Goal: Book appointment/travel/reservation

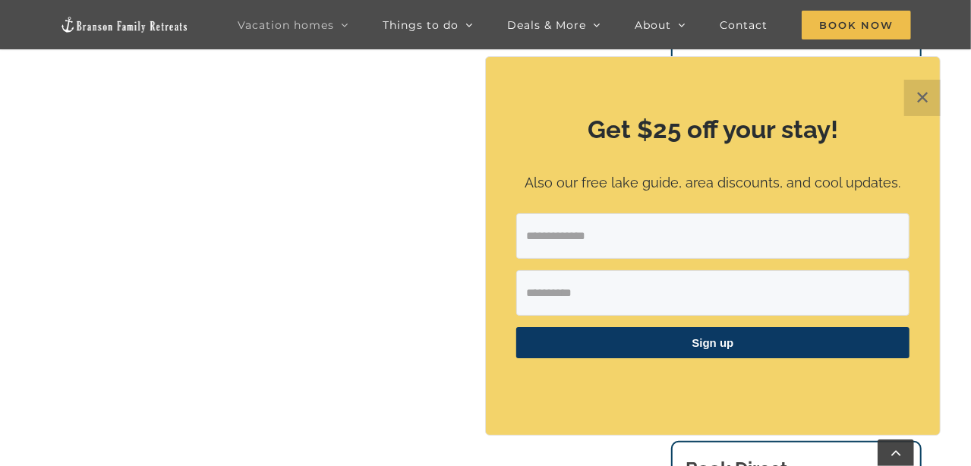
scroll to position [1063, 0]
click at [922, 96] on button "✕" at bounding box center [923, 98] width 36 height 36
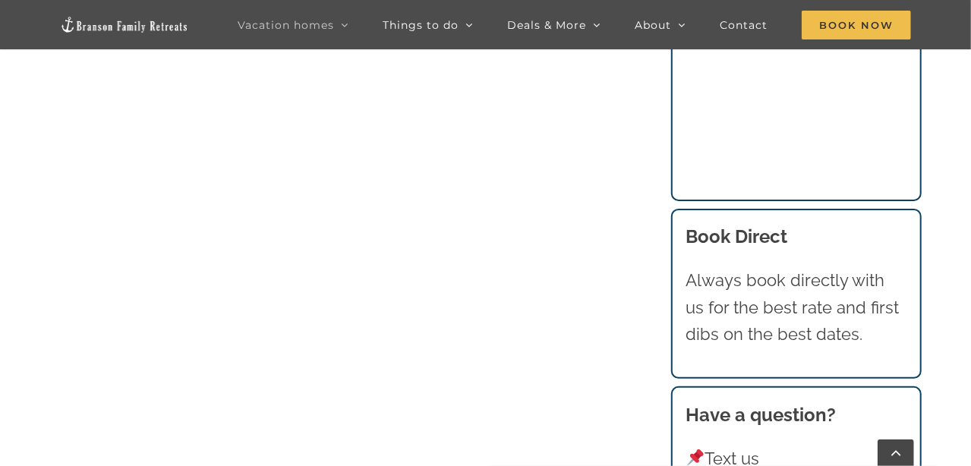
scroll to position [1594, 0]
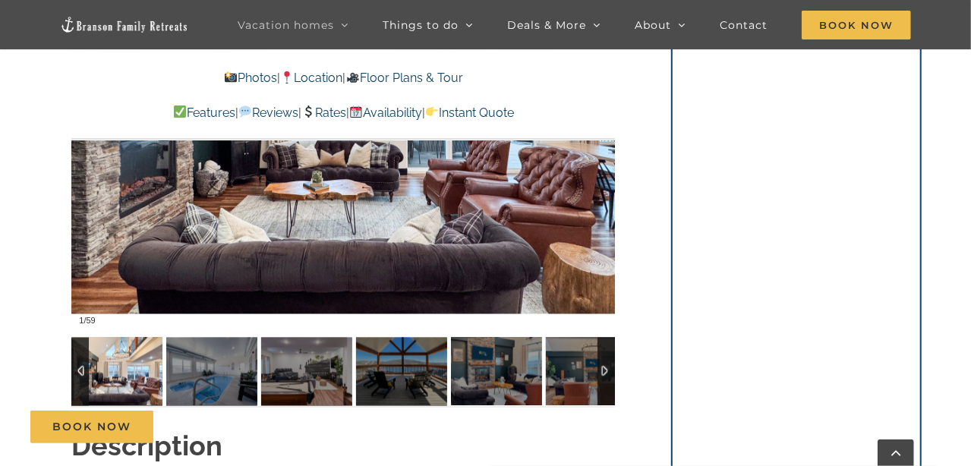
scroll to position [1215, 0]
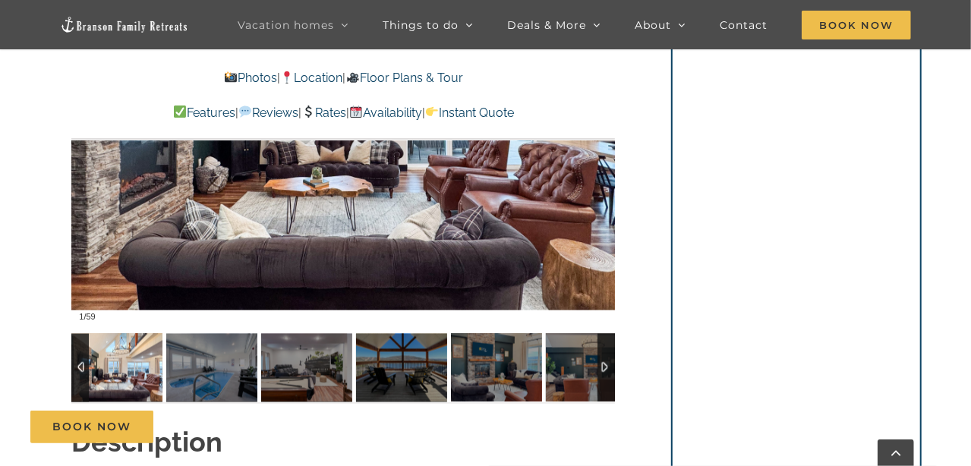
click at [545, 204] on div at bounding box center [343, 106] width 544 height 447
click at [442, 224] on div at bounding box center [343, 106] width 544 height 447
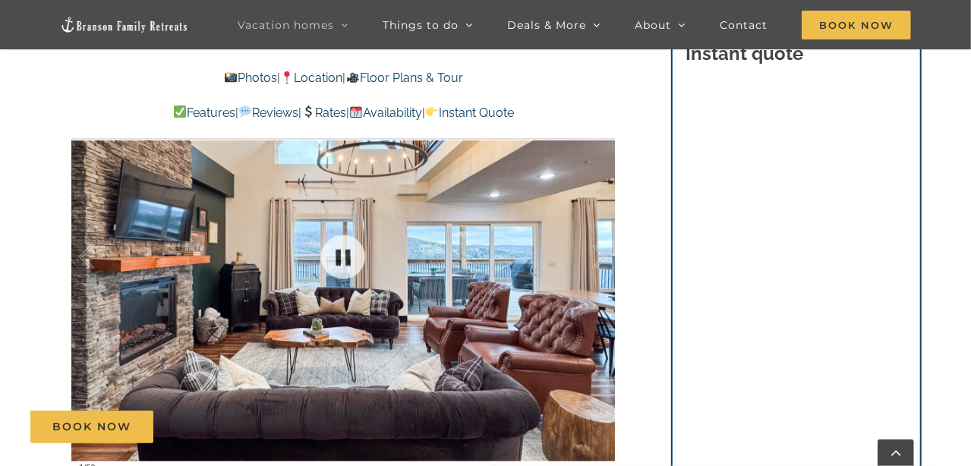
scroll to position [1063, 0]
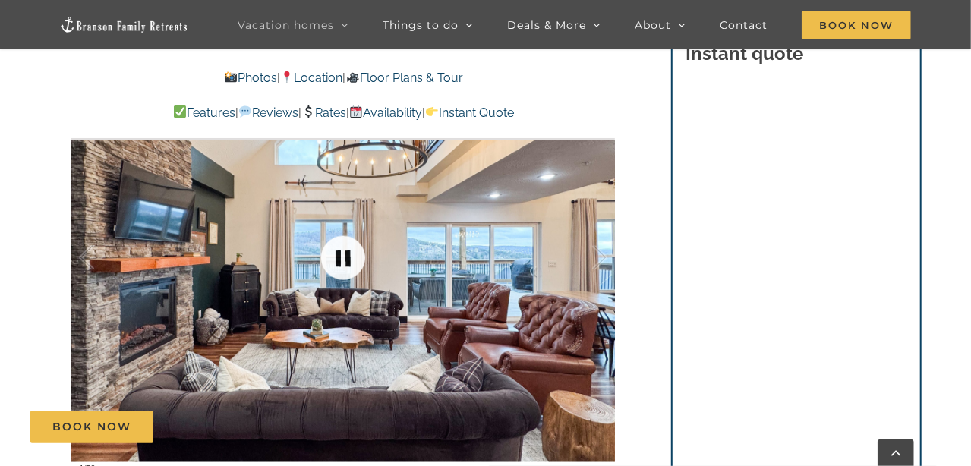
click at [353, 259] on link at bounding box center [343, 258] width 61 height 61
click at [345, 259] on link at bounding box center [343, 258] width 61 height 61
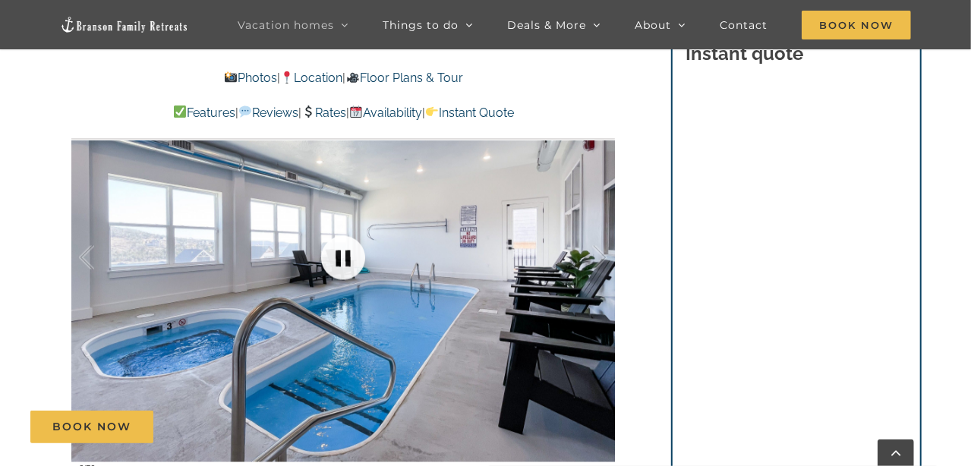
click at [344, 264] on link at bounding box center [343, 258] width 61 height 61
click at [345, 254] on link at bounding box center [343, 258] width 61 height 61
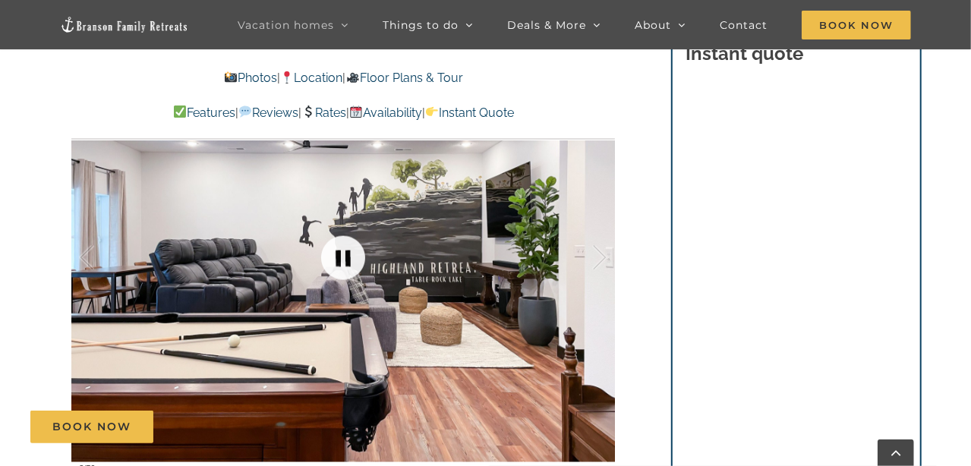
click at [345, 258] on link at bounding box center [343, 258] width 61 height 61
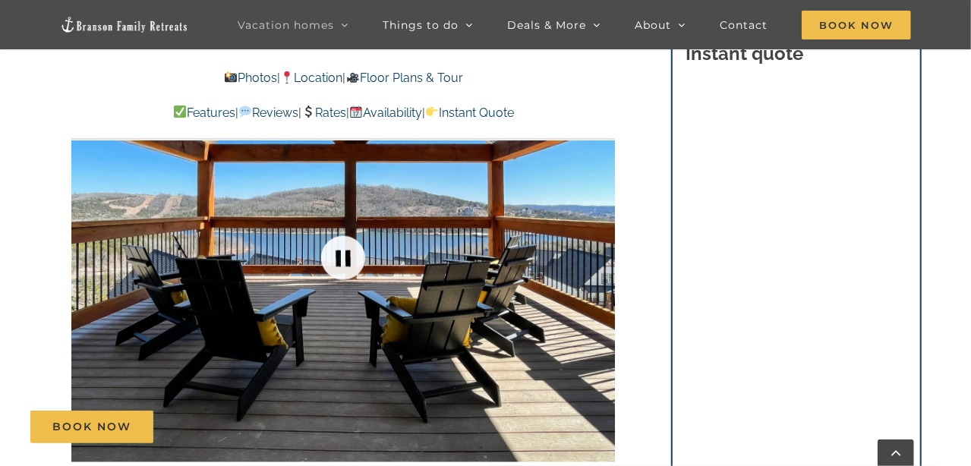
click at [345, 258] on link at bounding box center [343, 258] width 61 height 61
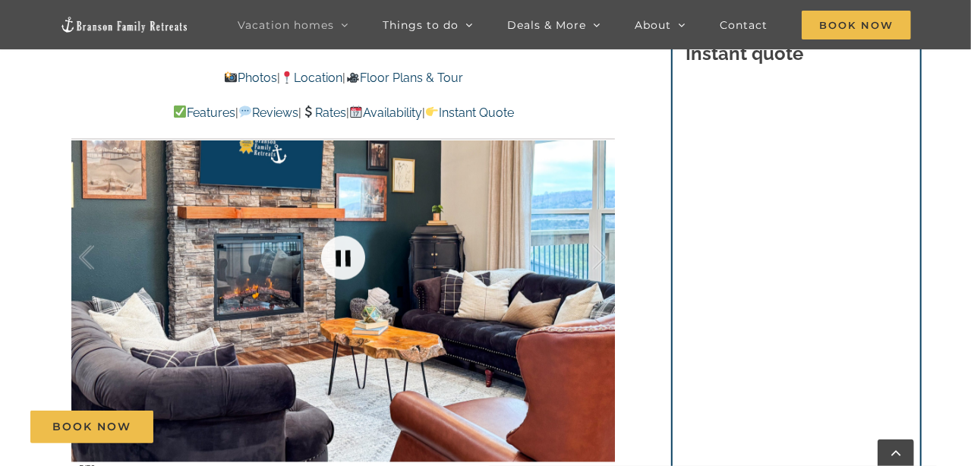
click at [345, 258] on link at bounding box center [343, 258] width 61 height 61
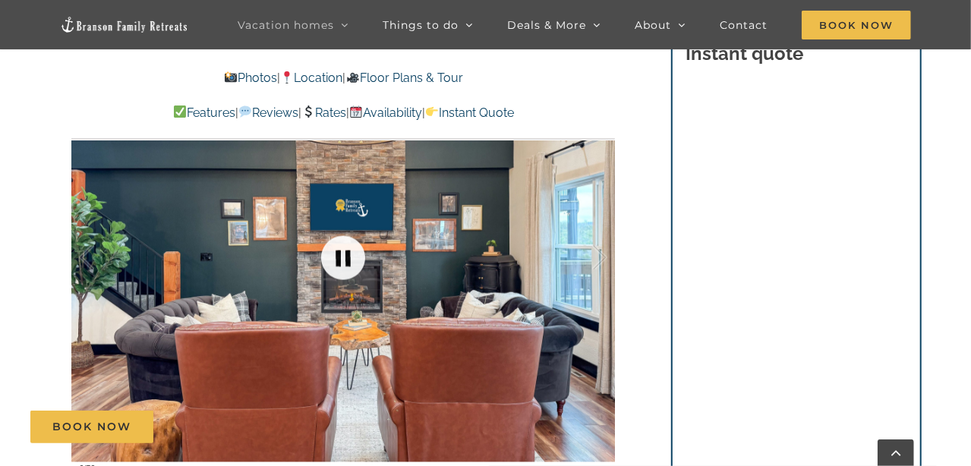
click at [345, 258] on link at bounding box center [343, 258] width 61 height 61
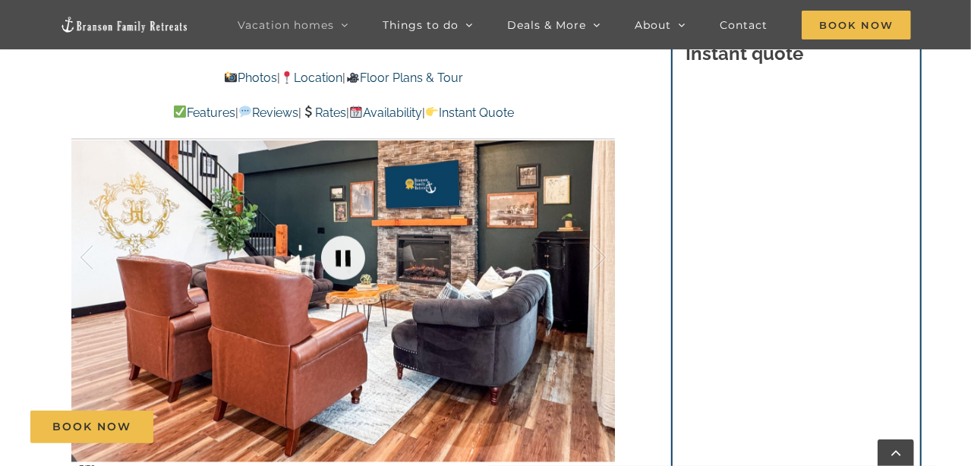
click at [345, 258] on link at bounding box center [343, 258] width 61 height 61
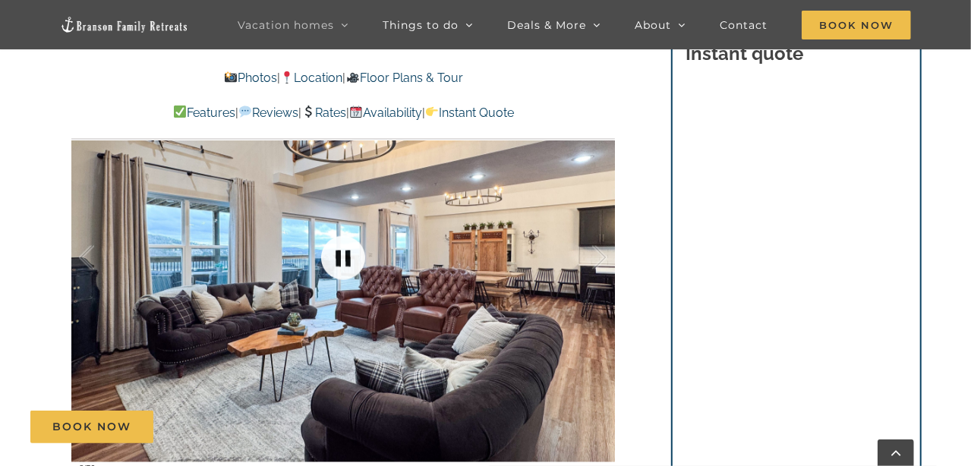
click at [345, 258] on link at bounding box center [343, 258] width 61 height 61
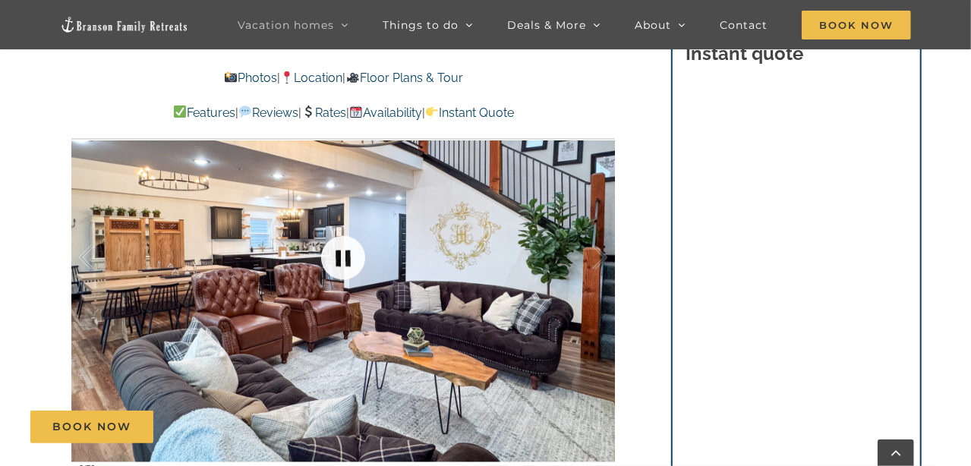
click at [345, 258] on link at bounding box center [343, 258] width 61 height 61
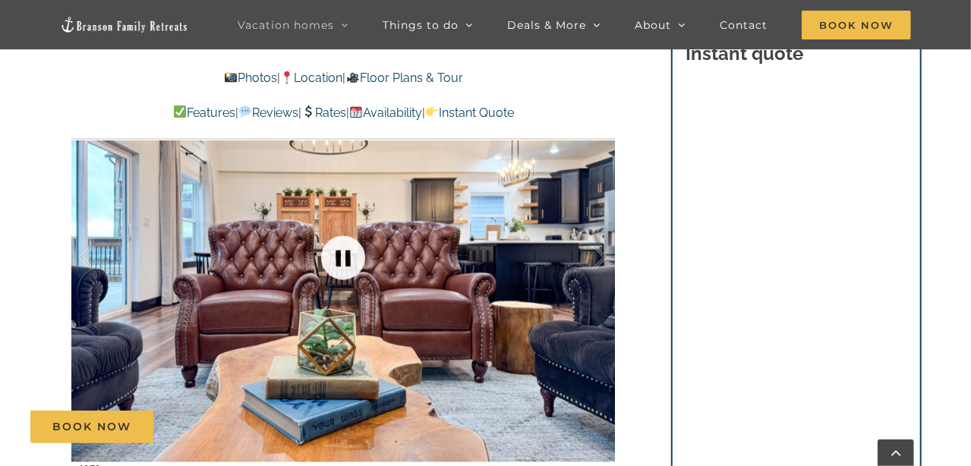
click at [345, 258] on link at bounding box center [343, 258] width 61 height 61
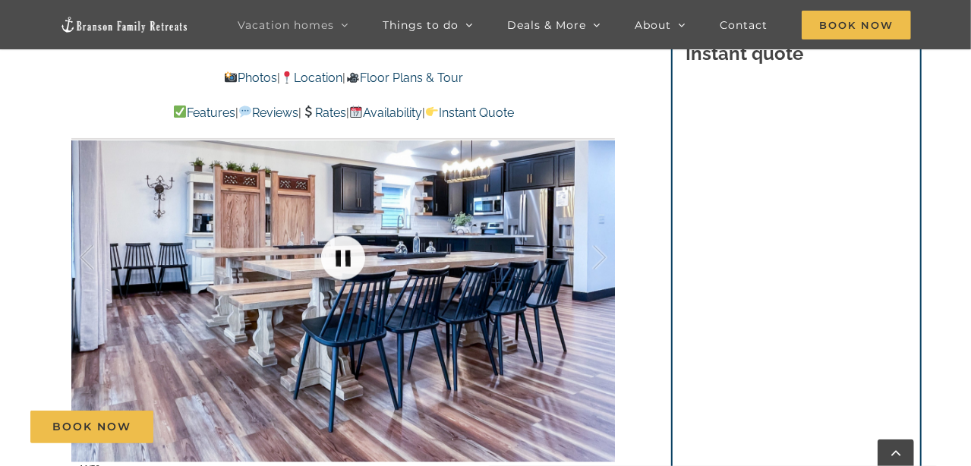
click at [345, 258] on link at bounding box center [343, 258] width 61 height 61
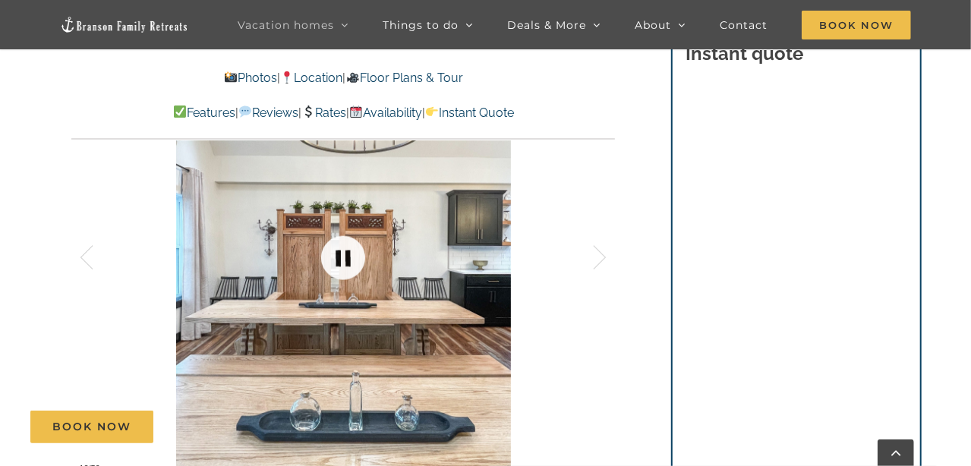
click at [345, 258] on link at bounding box center [343, 258] width 61 height 61
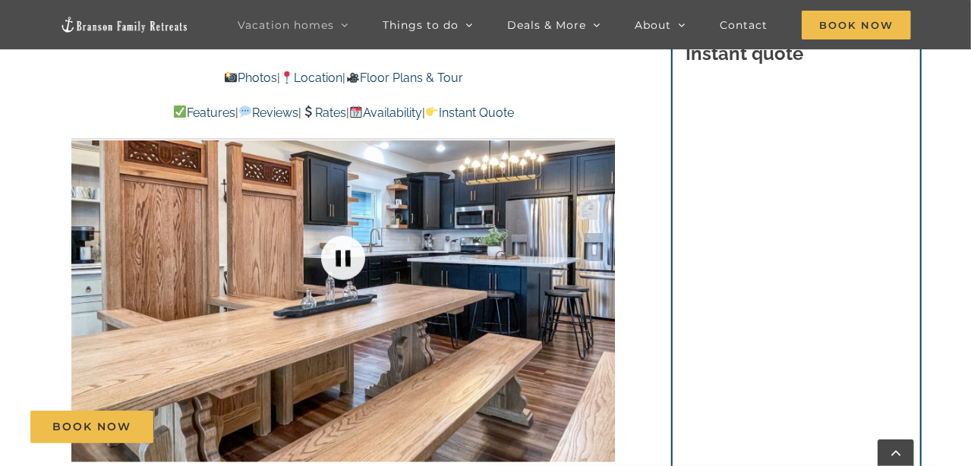
click at [345, 258] on link at bounding box center [343, 258] width 61 height 61
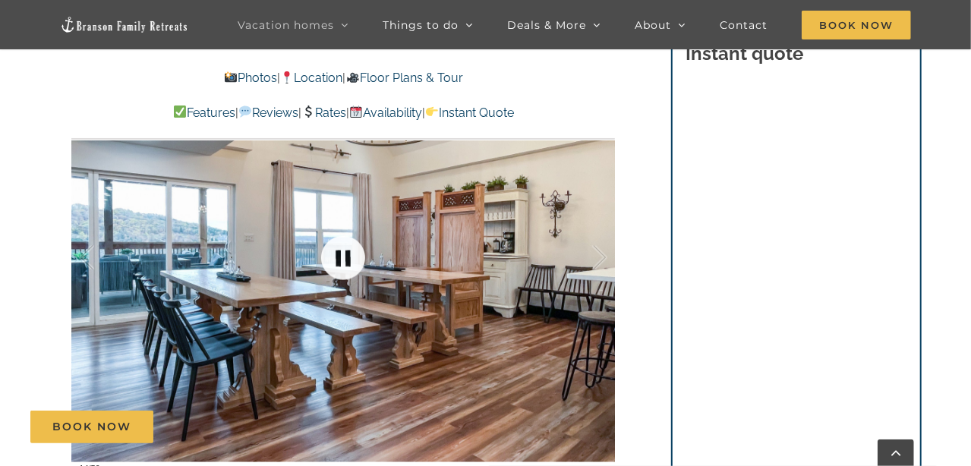
click at [345, 258] on link at bounding box center [343, 258] width 61 height 61
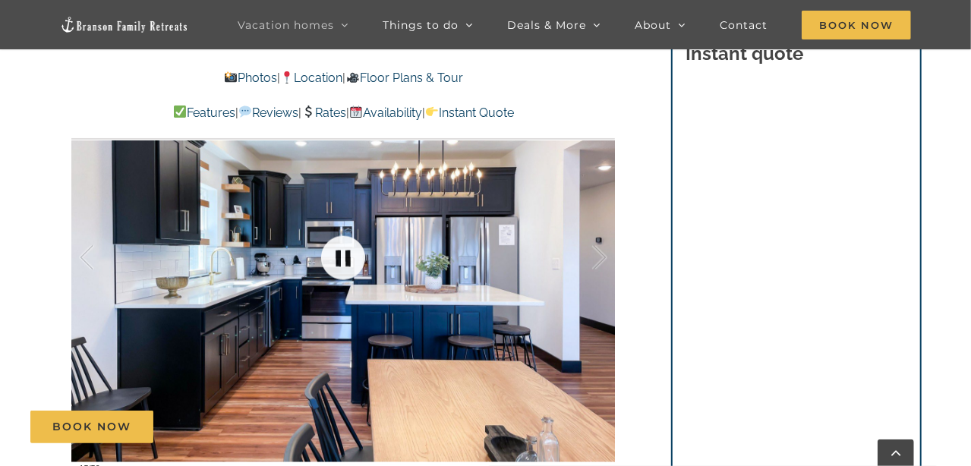
click at [345, 258] on link at bounding box center [343, 258] width 61 height 61
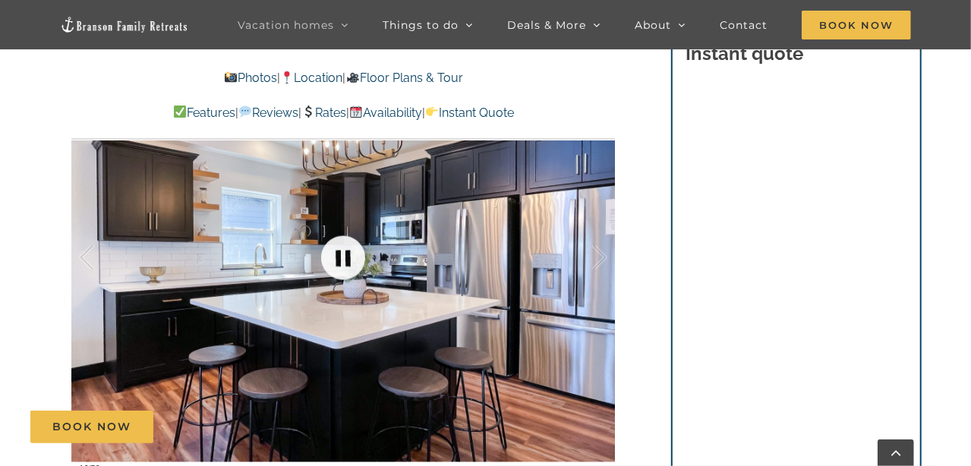
click at [345, 258] on link at bounding box center [343, 258] width 61 height 61
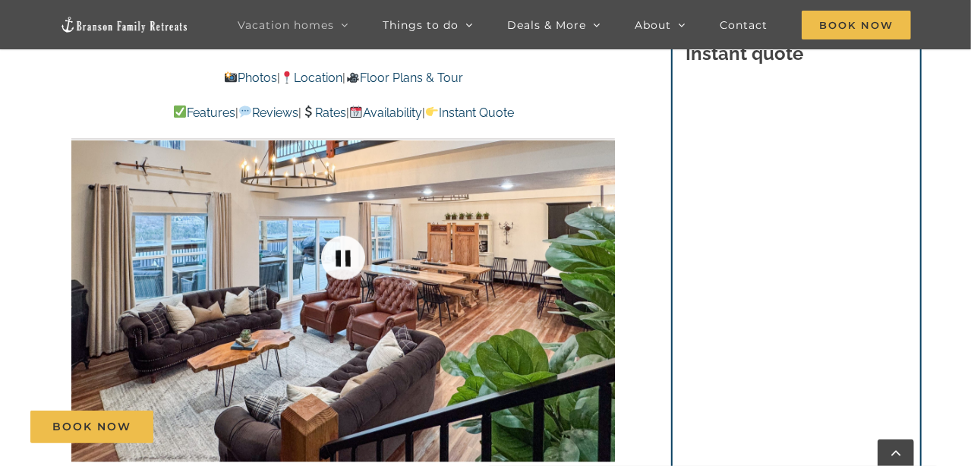
click at [345, 258] on link at bounding box center [343, 258] width 61 height 61
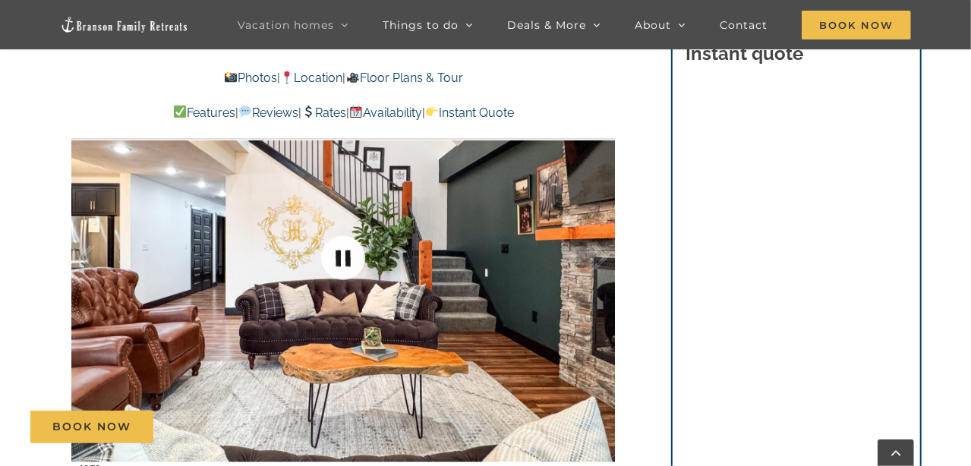
click at [345, 258] on link at bounding box center [343, 258] width 61 height 61
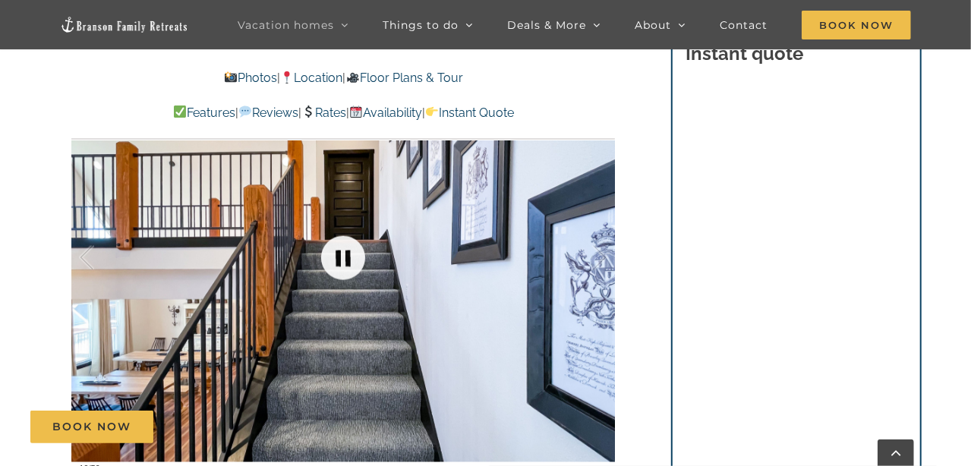
click at [345, 258] on link at bounding box center [343, 258] width 61 height 61
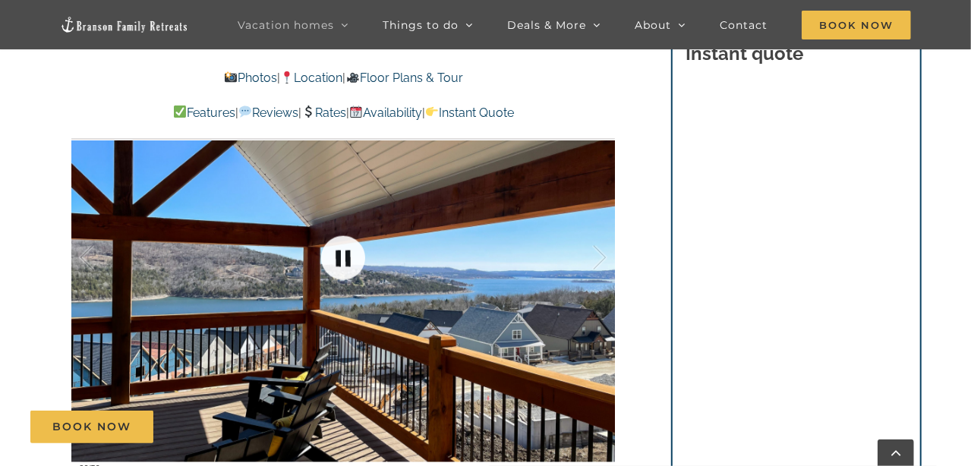
click at [345, 258] on link at bounding box center [343, 258] width 61 height 61
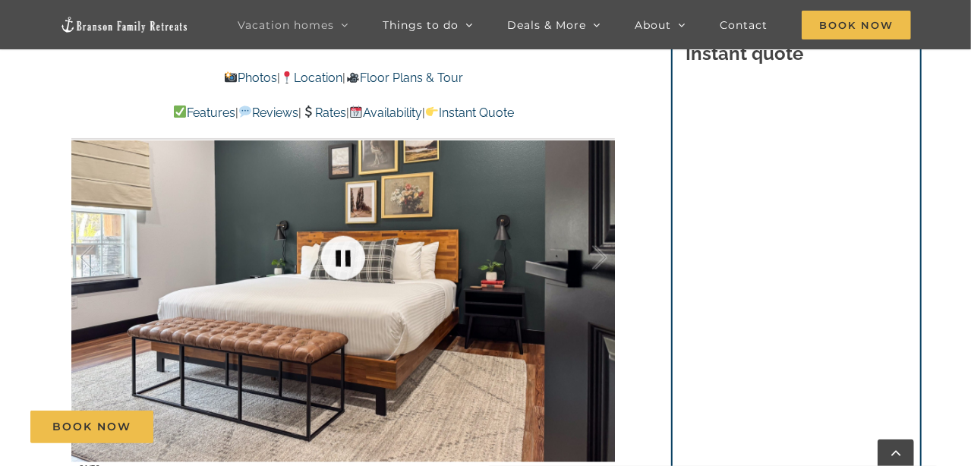
click at [345, 258] on link at bounding box center [343, 258] width 61 height 61
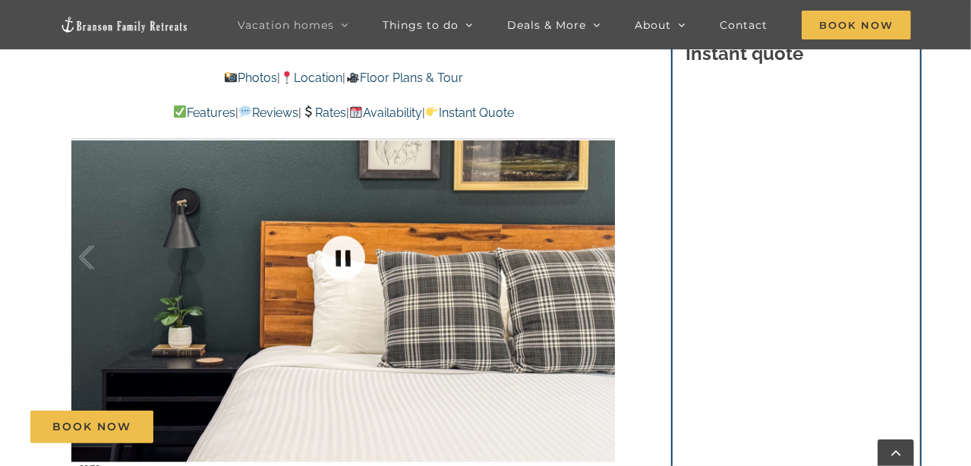
click at [345, 258] on link at bounding box center [343, 258] width 61 height 61
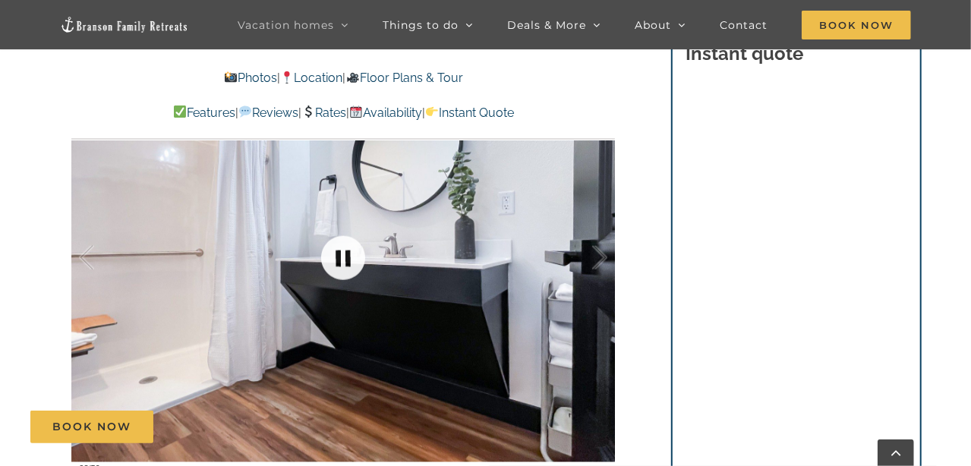
click at [345, 258] on link at bounding box center [343, 258] width 61 height 61
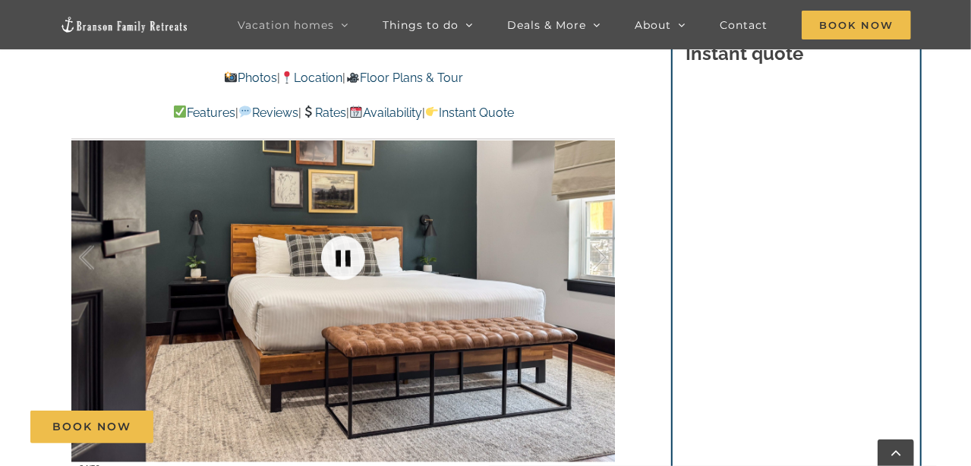
click at [345, 258] on link at bounding box center [343, 258] width 61 height 61
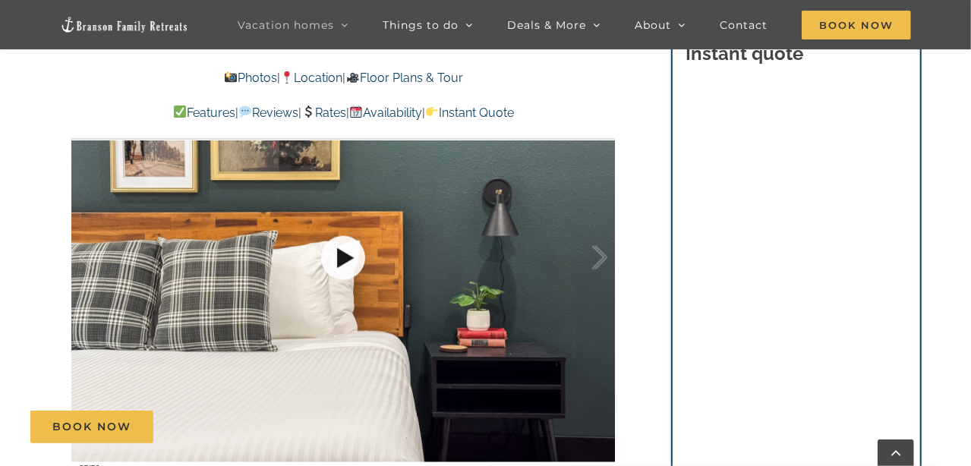
click at [345, 258] on link at bounding box center [343, 258] width 61 height 61
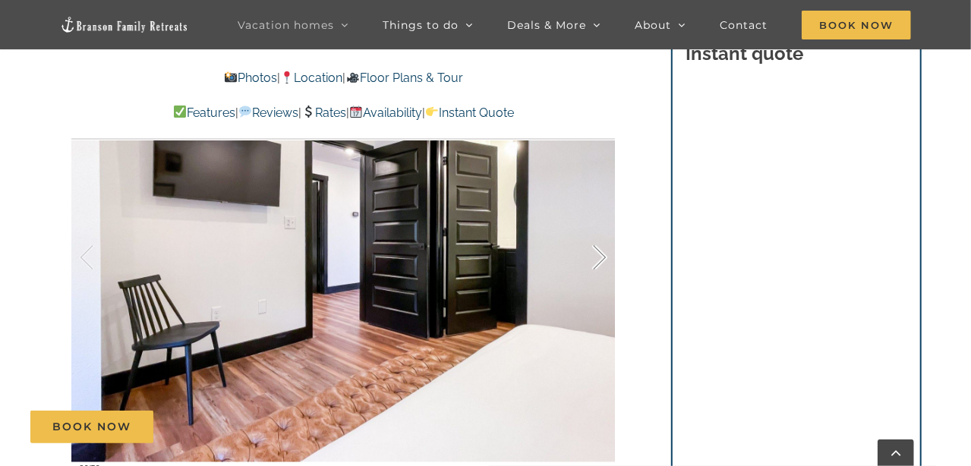
click at [598, 260] on div at bounding box center [584, 258] width 47 height 94
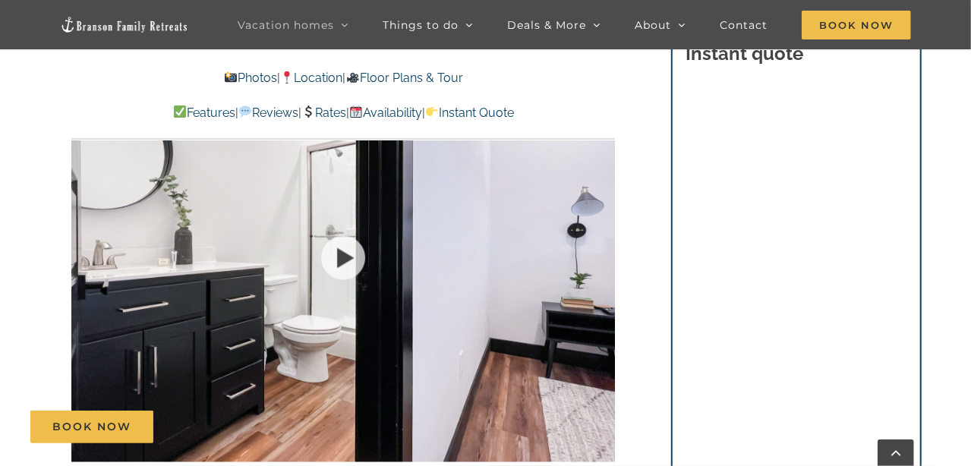
click at [598, 260] on div at bounding box center [343, 258] width 544 height 447
click at [598, 260] on div at bounding box center [584, 258] width 47 height 94
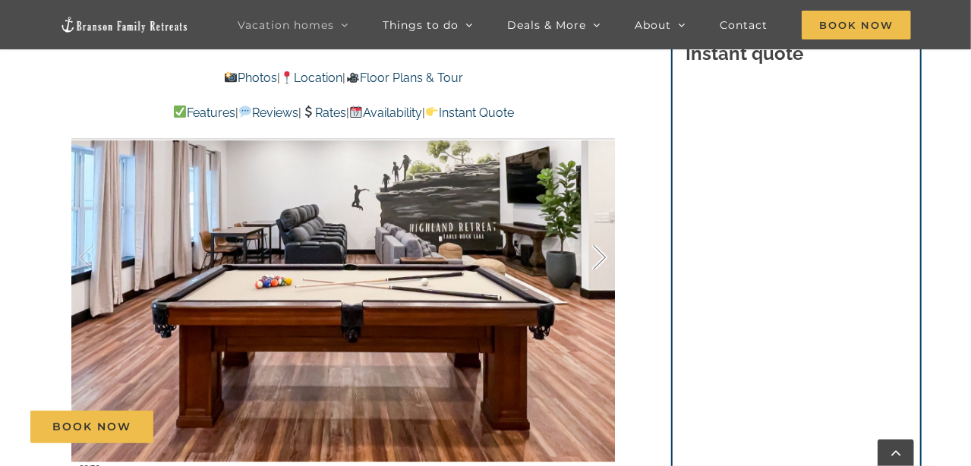
click at [600, 259] on div at bounding box center [584, 258] width 47 height 94
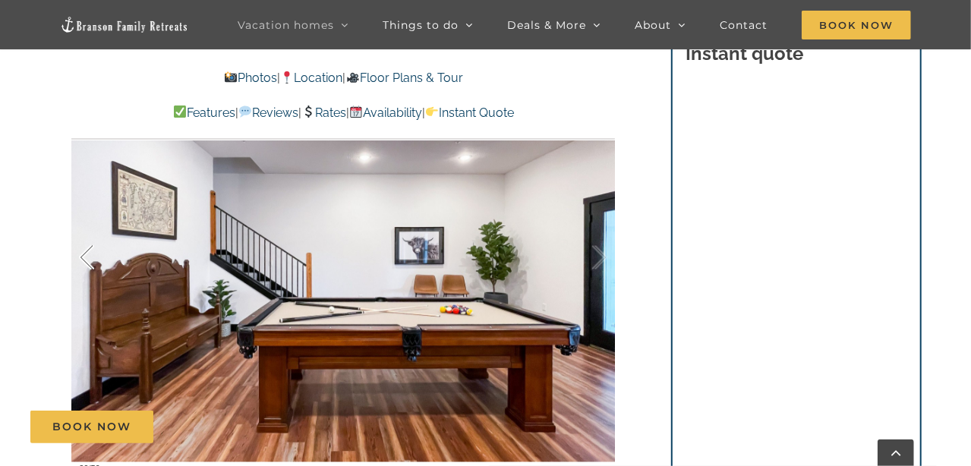
click at [81, 254] on div at bounding box center [102, 258] width 47 height 94
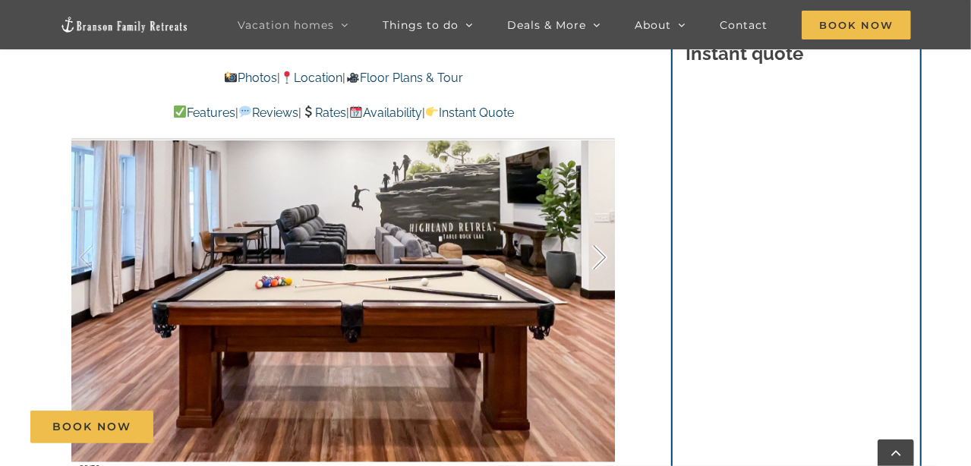
click at [606, 259] on div at bounding box center [584, 258] width 47 height 94
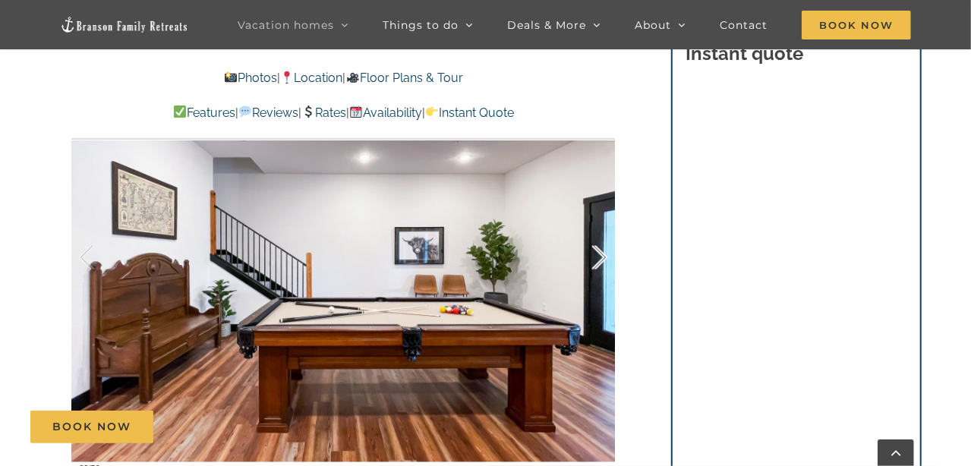
click at [605, 254] on div at bounding box center [584, 258] width 47 height 94
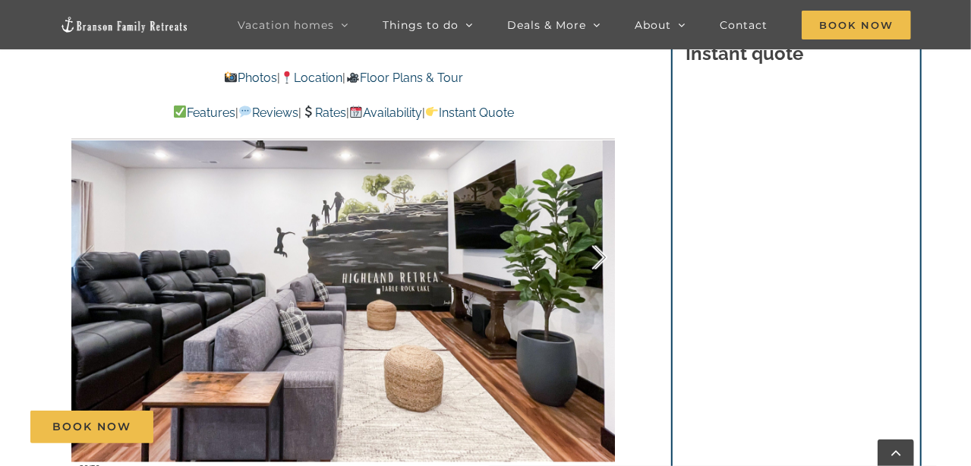
click at [605, 254] on div at bounding box center [584, 258] width 47 height 94
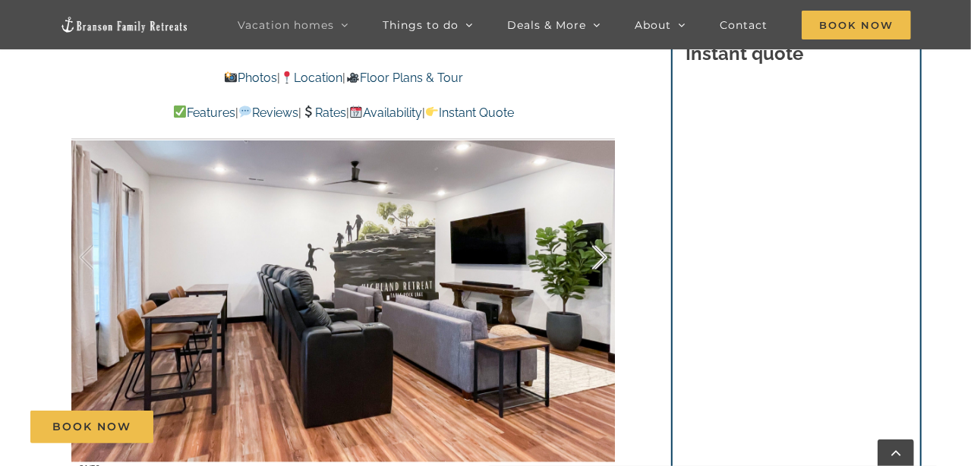
click at [605, 254] on div at bounding box center [584, 258] width 47 height 94
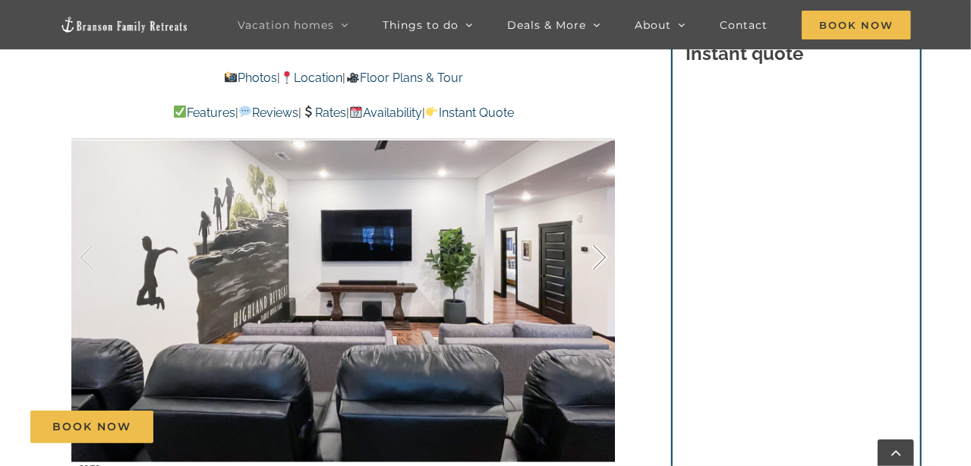
click at [605, 254] on div at bounding box center [584, 258] width 47 height 94
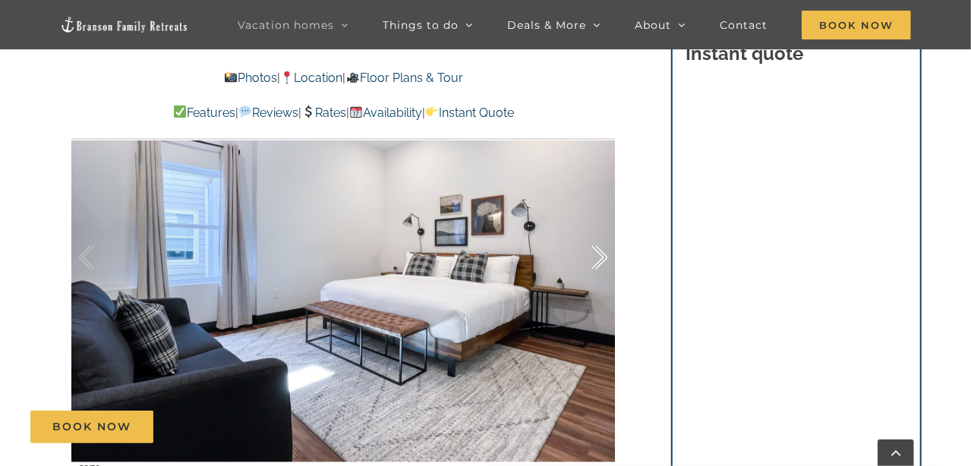
click at [605, 254] on div at bounding box center [584, 258] width 47 height 94
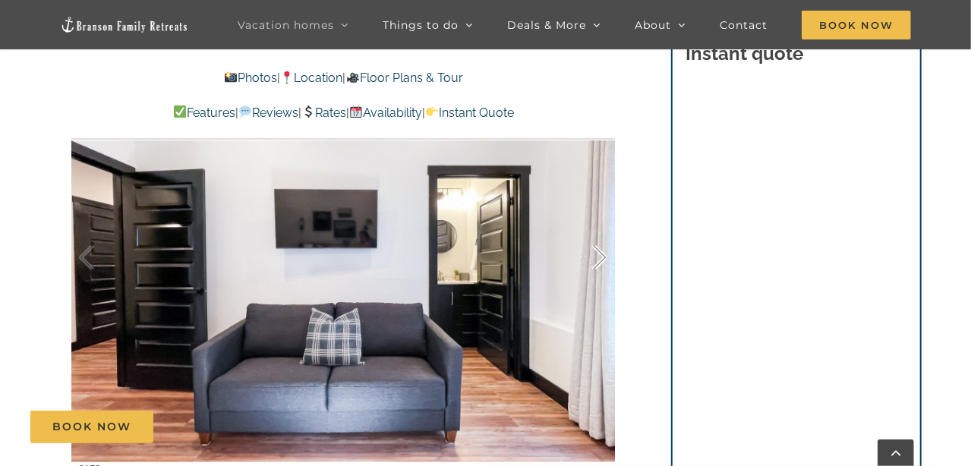
click at [605, 254] on div at bounding box center [584, 258] width 47 height 94
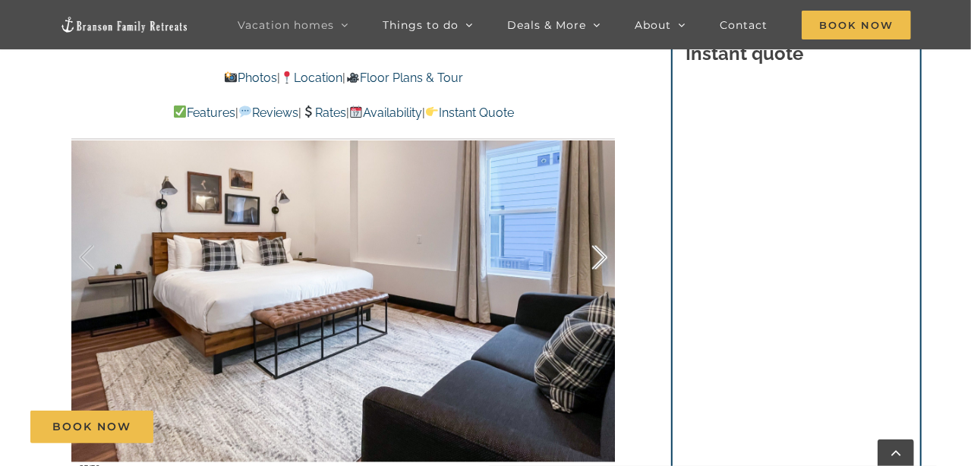
click at [605, 254] on div at bounding box center [584, 258] width 47 height 94
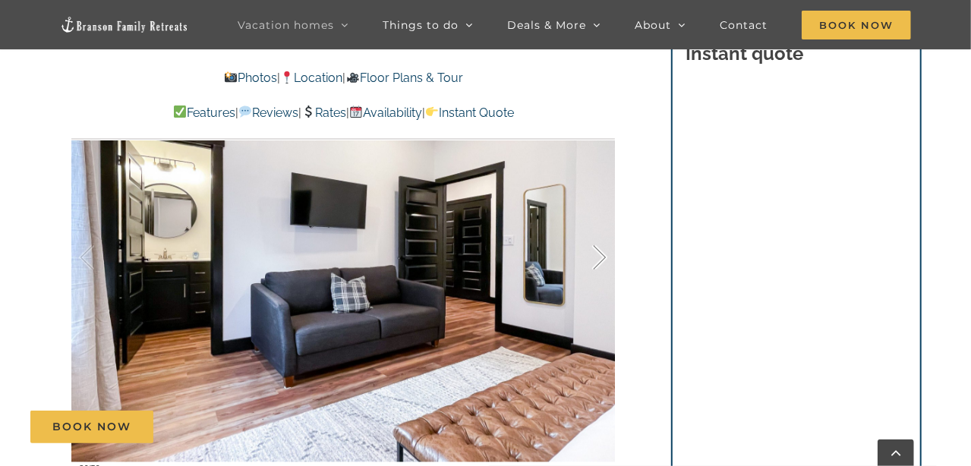
click at [605, 254] on div at bounding box center [584, 258] width 47 height 94
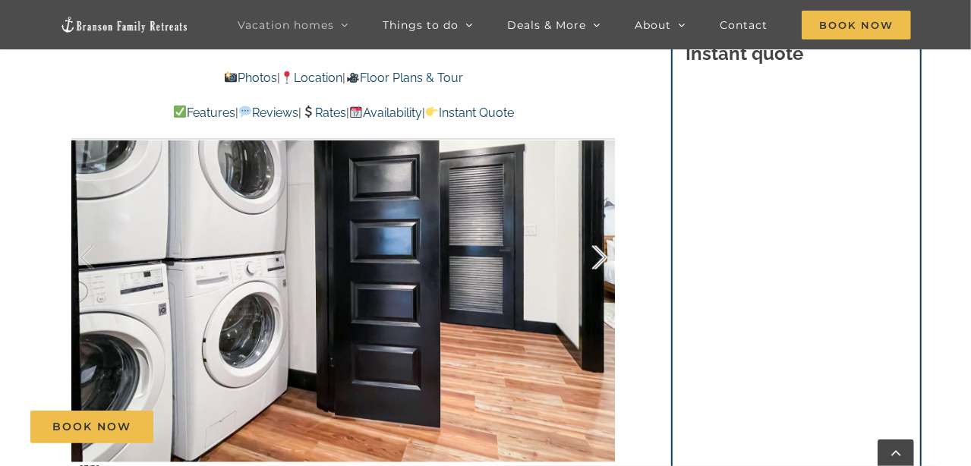
click at [605, 254] on div at bounding box center [584, 258] width 47 height 94
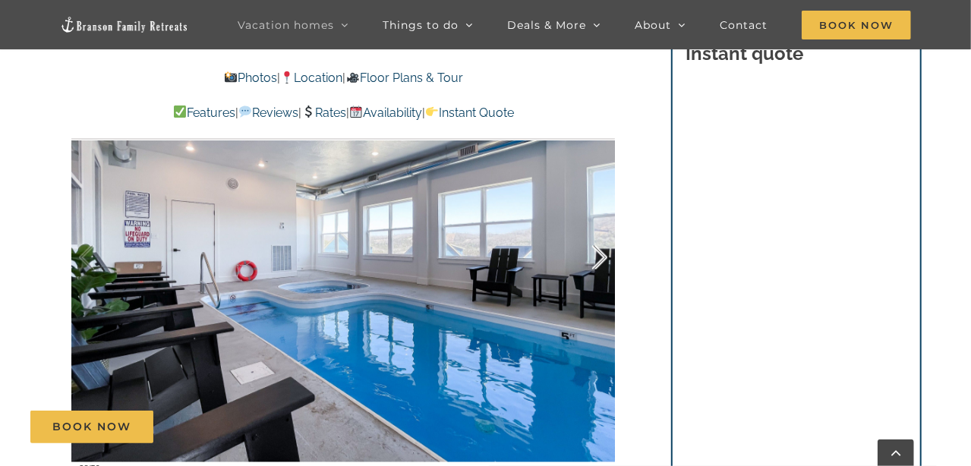
click at [605, 254] on div at bounding box center [584, 258] width 47 height 94
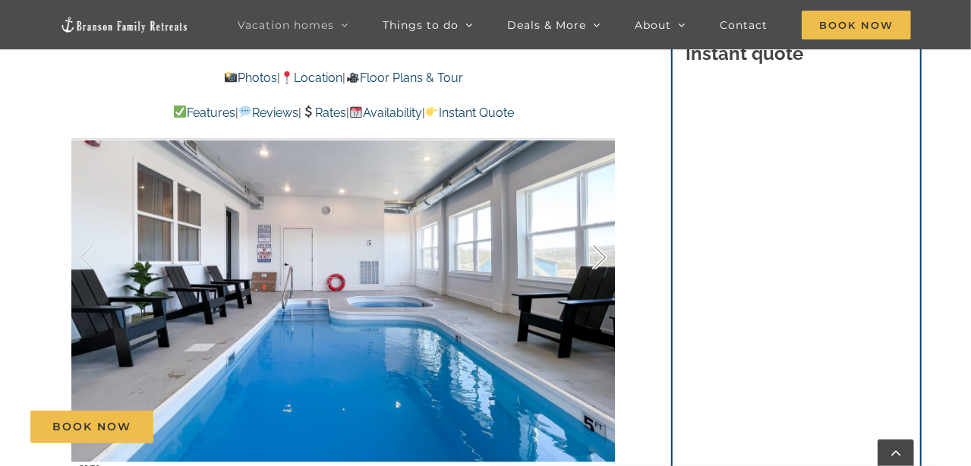
click at [605, 254] on div at bounding box center [584, 258] width 47 height 94
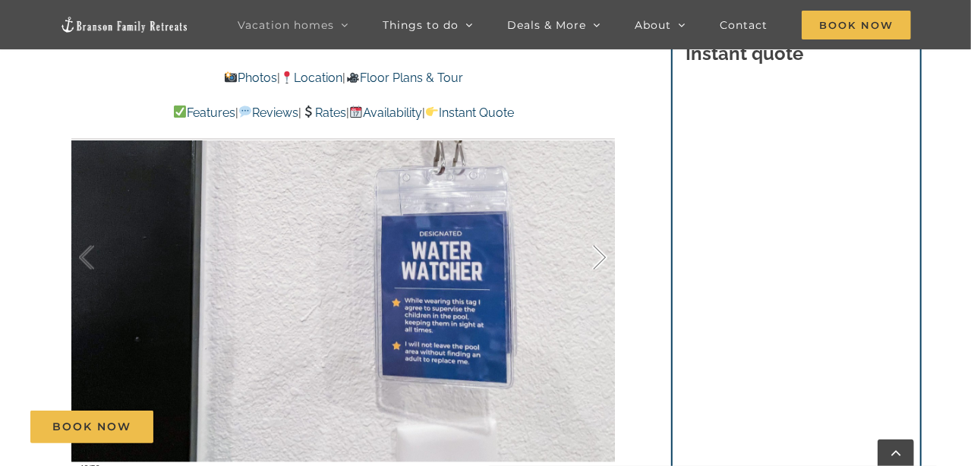
click at [605, 254] on div at bounding box center [584, 258] width 47 height 94
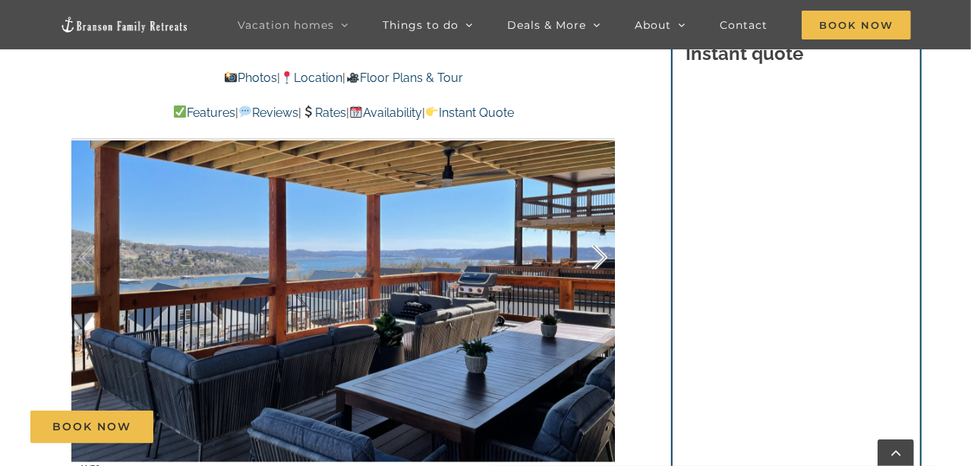
click at [605, 254] on div at bounding box center [584, 258] width 47 height 94
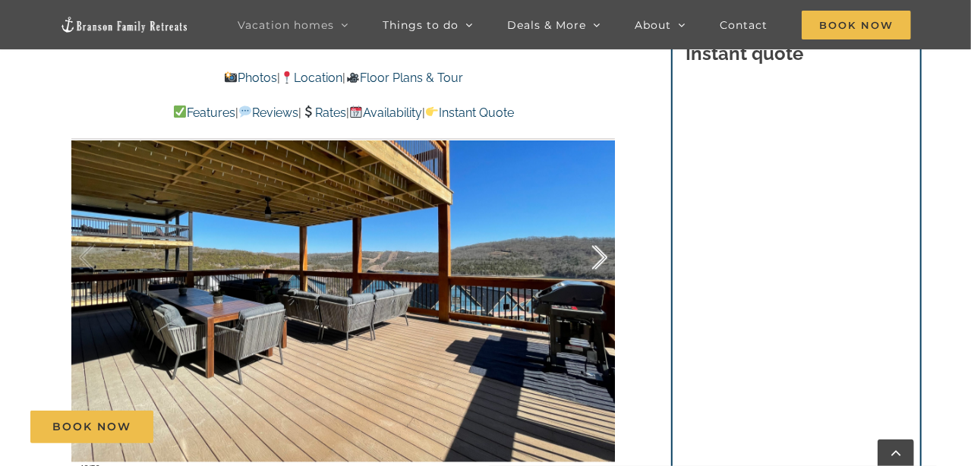
click at [605, 254] on div at bounding box center [584, 258] width 47 height 94
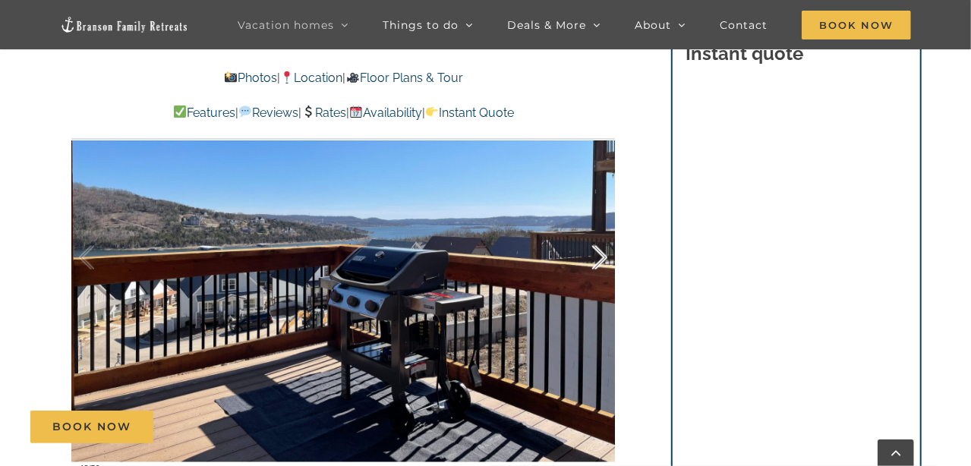
click at [605, 254] on div at bounding box center [584, 258] width 47 height 94
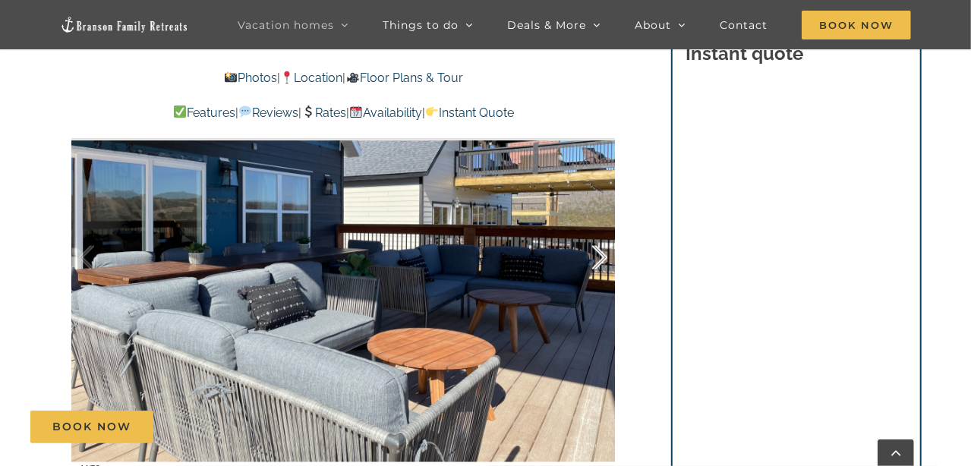
click at [605, 254] on div at bounding box center [584, 258] width 47 height 94
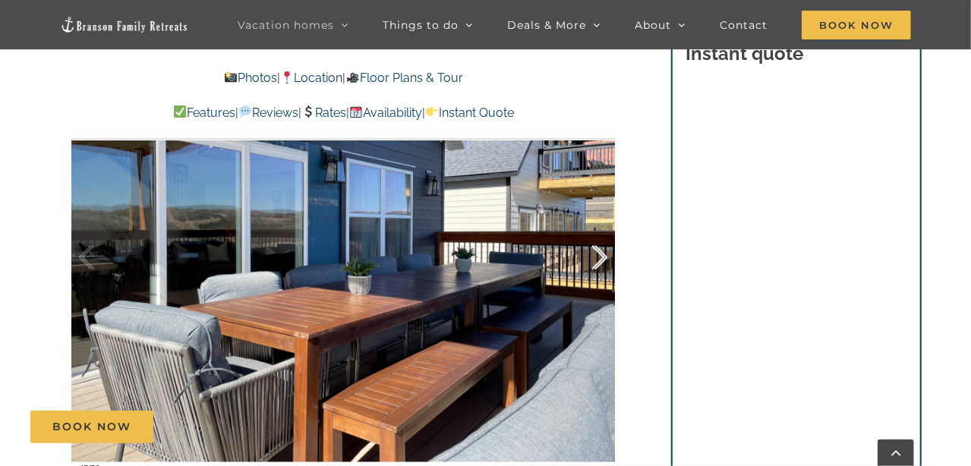
click at [605, 254] on div at bounding box center [584, 258] width 47 height 94
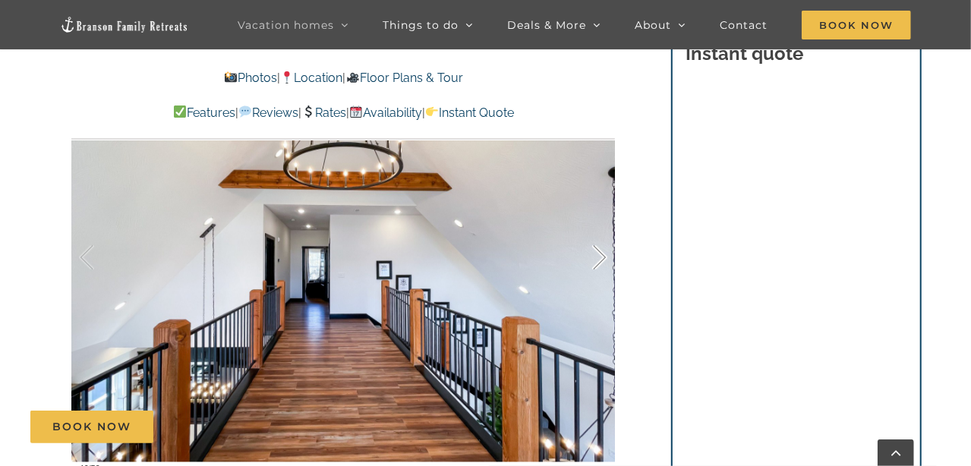
click at [605, 254] on div at bounding box center [584, 258] width 47 height 94
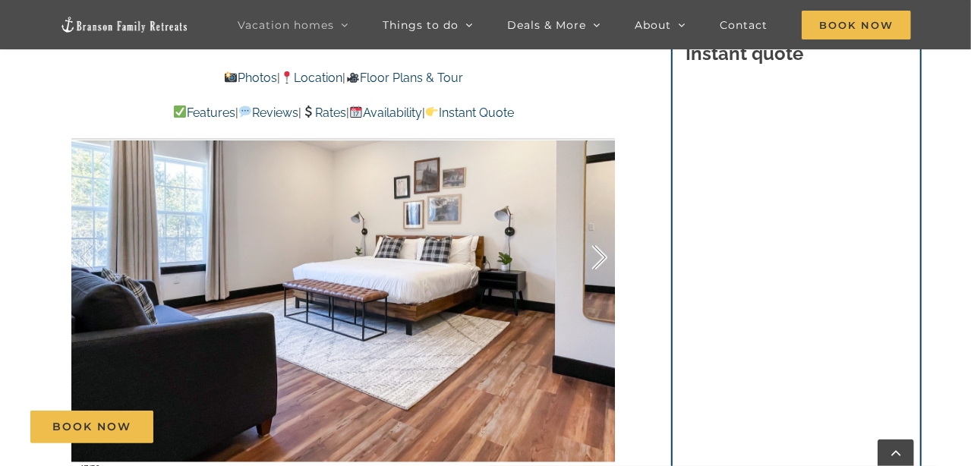
click at [605, 254] on div at bounding box center [584, 258] width 47 height 94
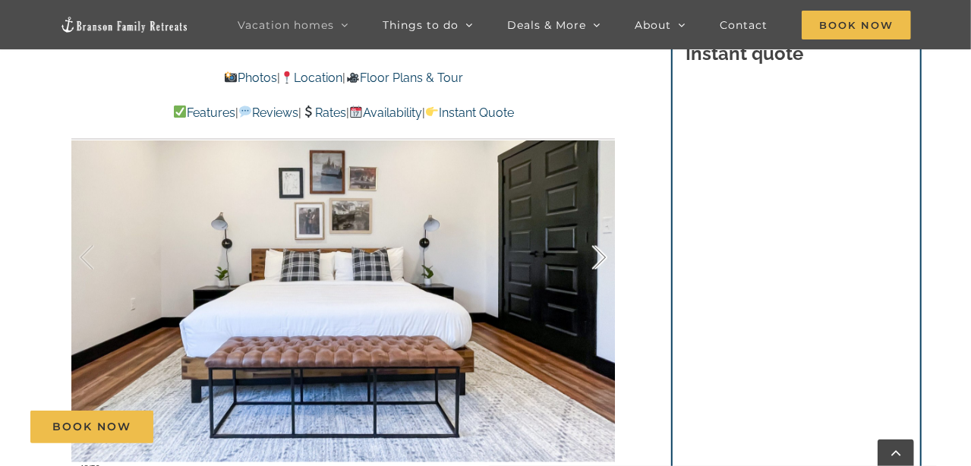
click at [605, 254] on div at bounding box center [584, 258] width 47 height 94
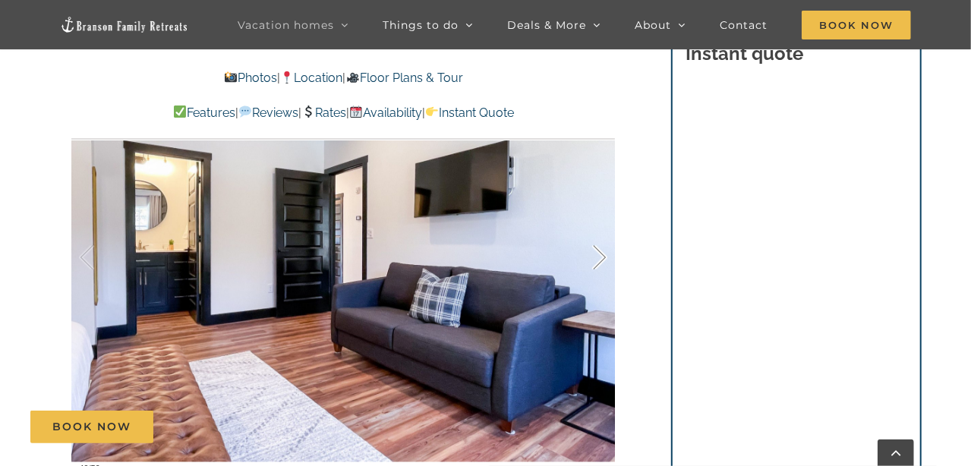
click at [605, 254] on div at bounding box center [584, 258] width 47 height 94
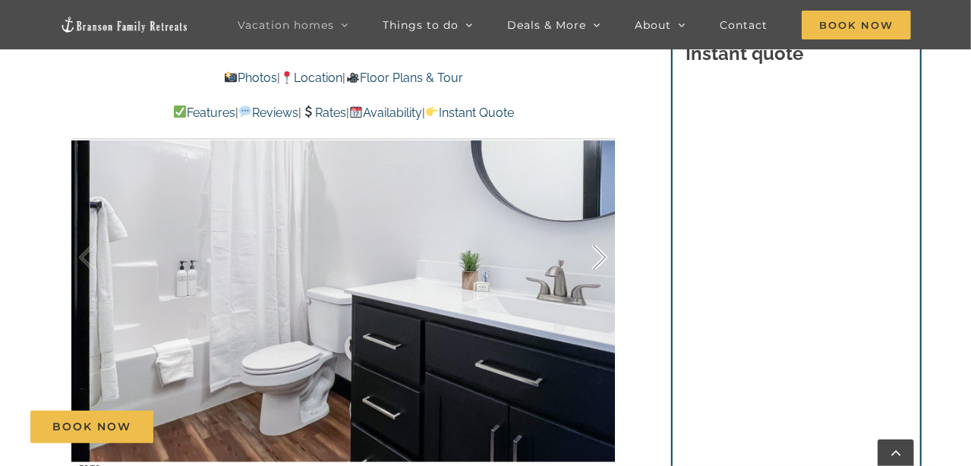
click at [605, 254] on div at bounding box center [584, 258] width 47 height 94
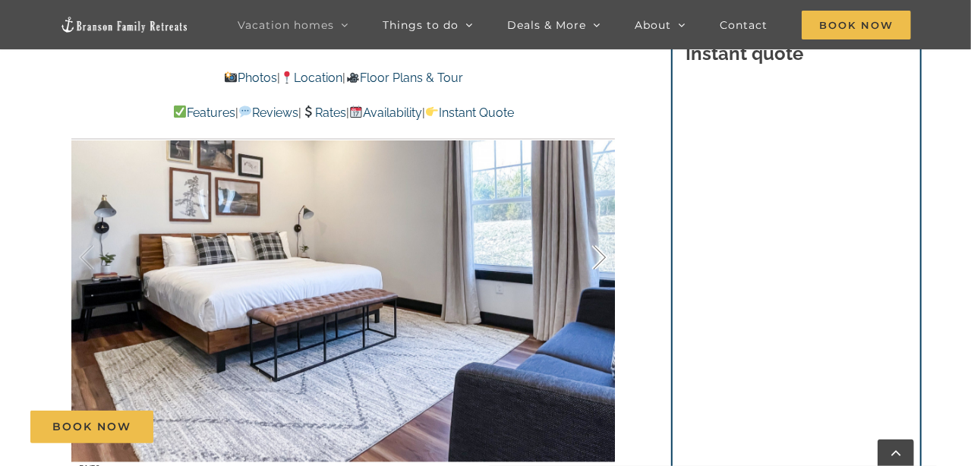
click at [605, 254] on div at bounding box center [584, 258] width 47 height 94
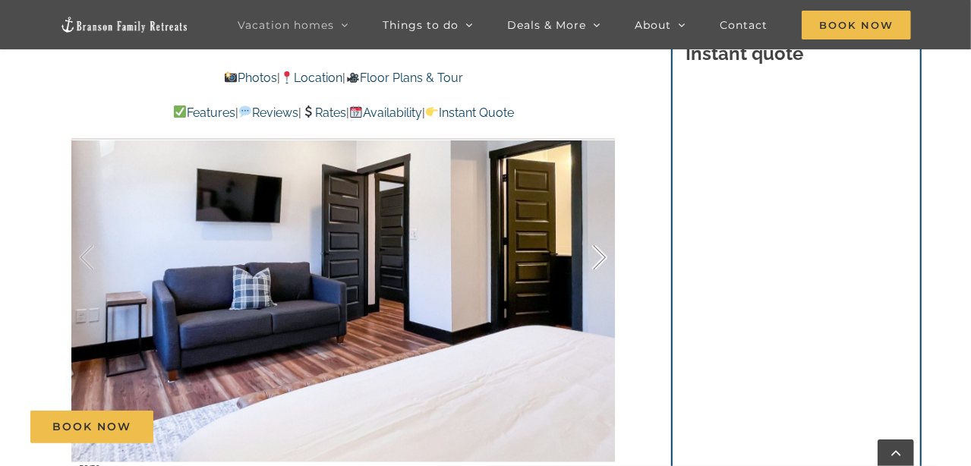
click at [605, 254] on div at bounding box center [584, 258] width 47 height 94
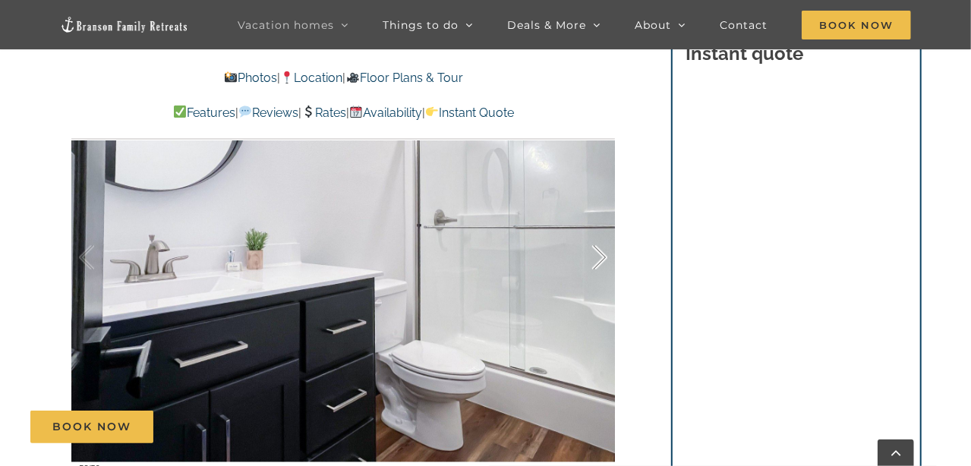
click at [605, 254] on div at bounding box center [584, 258] width 47 height 94
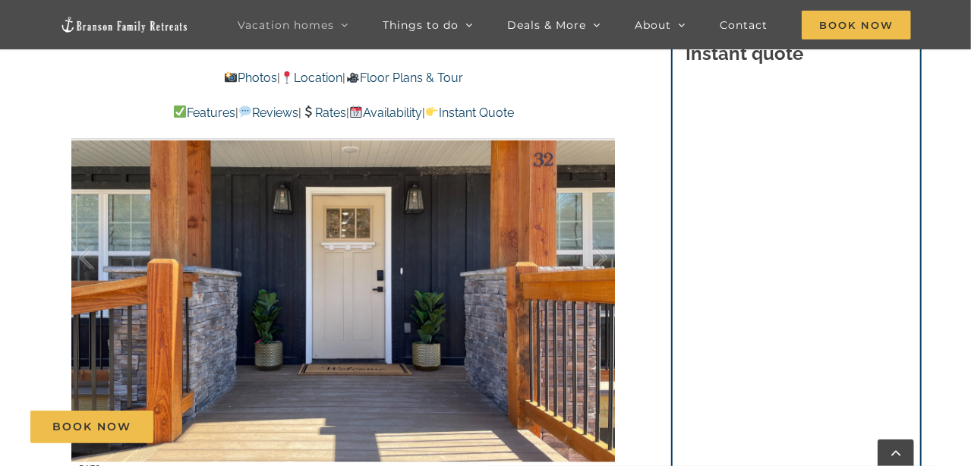
click at [453, 76] on link "Floor Plans & Tour" at bounding box center [404, 78] width 117 height 14
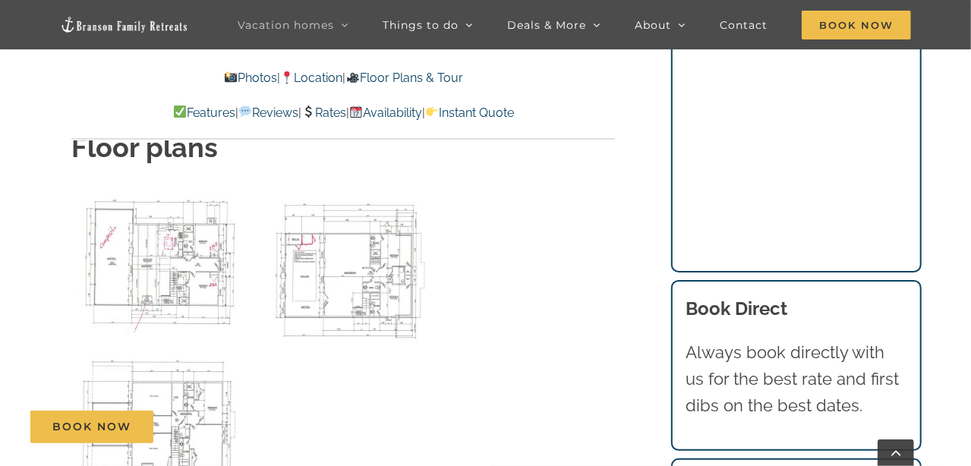
scroll to position [6792, 0]
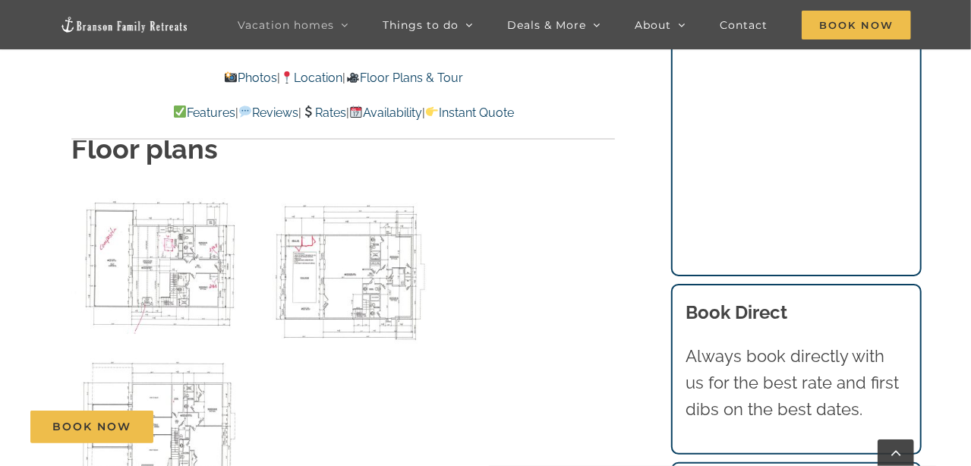
click at [210, 237] on img "00 Main level 32 BC Plan as of 5-13-2021-3 copy" at bounding box center [159, 262] width 176 height 146
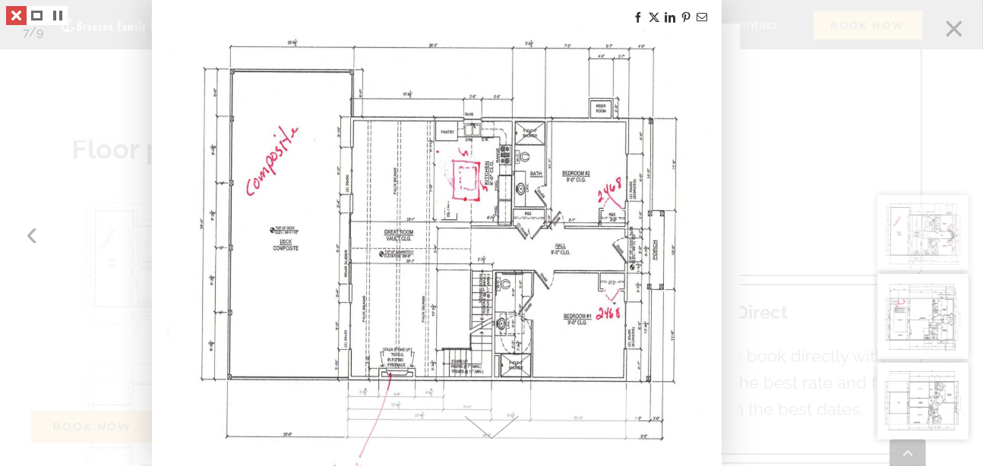
click at [11, 14] on link at bounding box center [16, 15] width 21 height 19
click at [9, 14] on link at bounding box center [16, 15] width 21 height 19
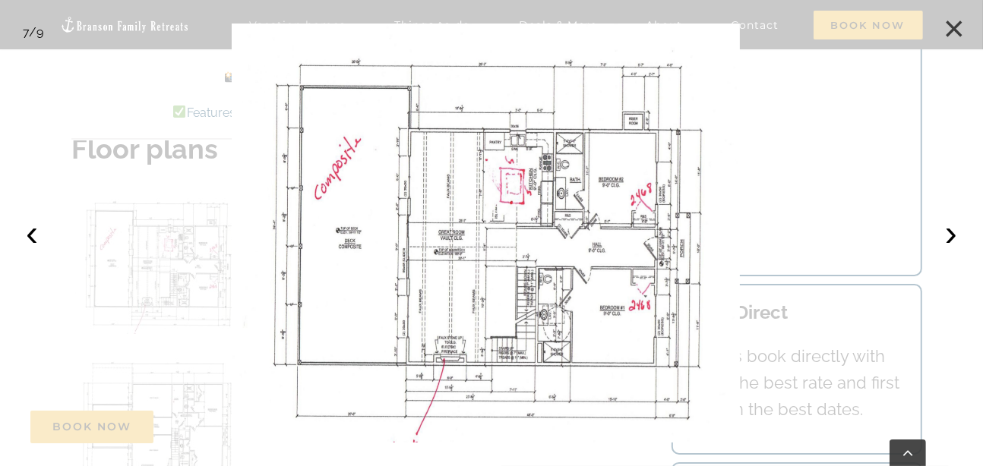
click at [957, 30] on button "×" at bounding box center [953, 28] width 33 height 33
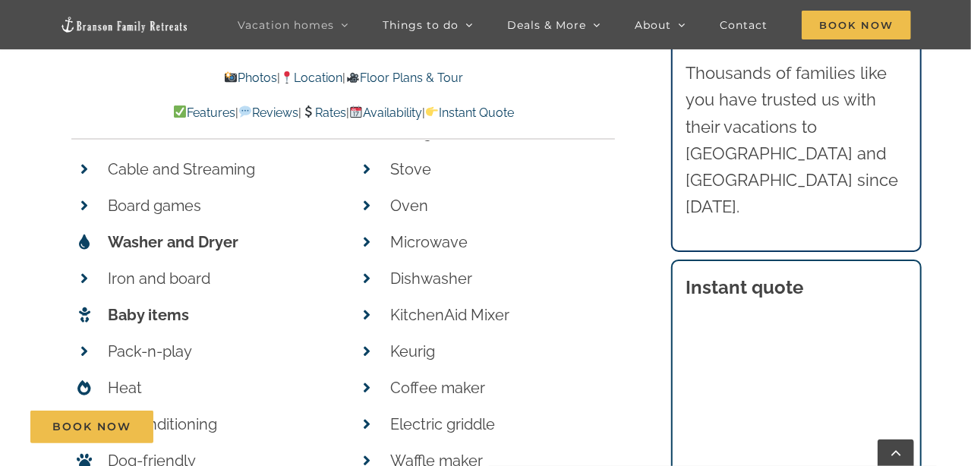
scroll to position [6260, 0]
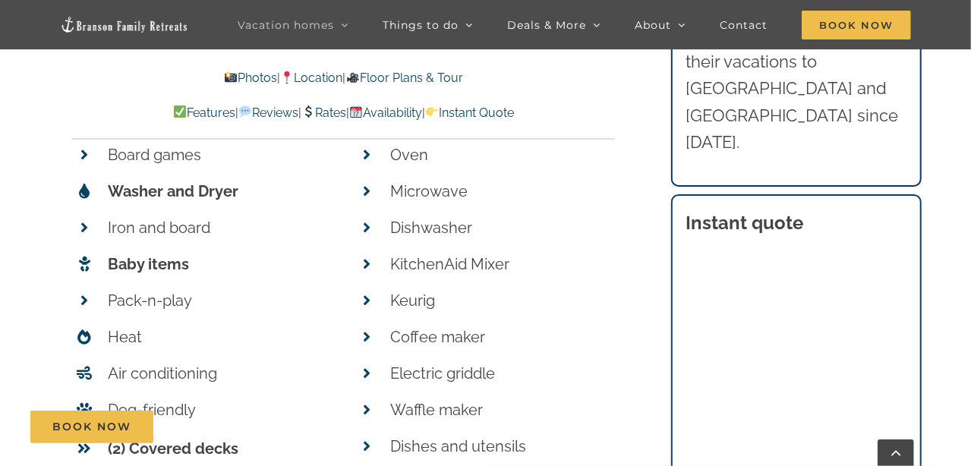
click at [699, 437] on div "Book Now" at bounding box center [497, 427] width 934 height 33
click at [699, 441] on div "Book Now" at bounding box center [497, 427] width 934 height 33
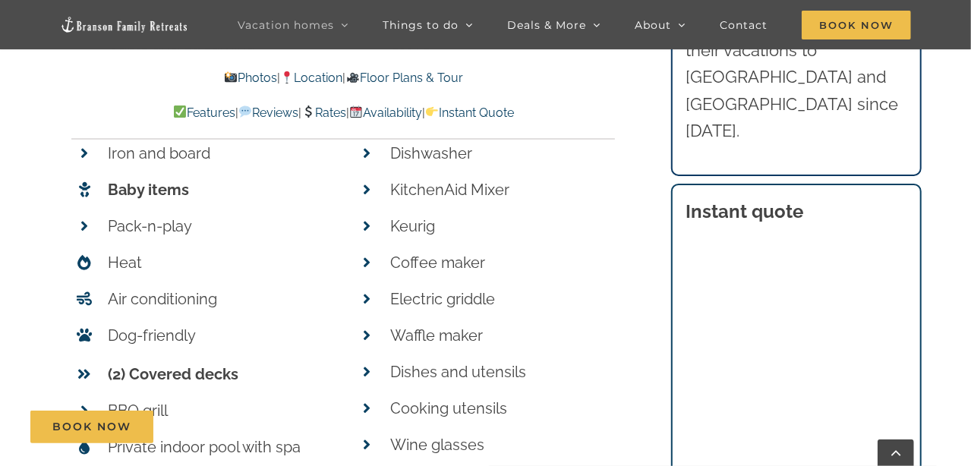
scroll to position [6337, 0]
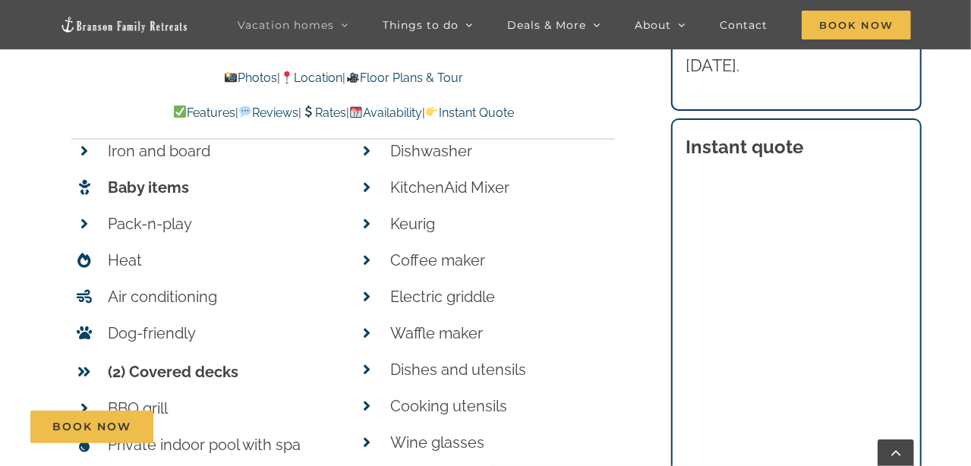
click at [814, 419] on div "Book Now" at bounding box center [497, 427] width 934 height 33
click at [813, 419] on div "Book Now" at bounding box center [497, 427] width 934 height 33
click at [793, 424] on div "Book Now" at bounding box center [497, 427] width 934 height 33
click at [812, 420] on div "Book Now" at bounding box center [497, 427] width 934 height 33
click at [811, 422] on div "Book Now" at bounding box center [497, 427] width 934 height 33
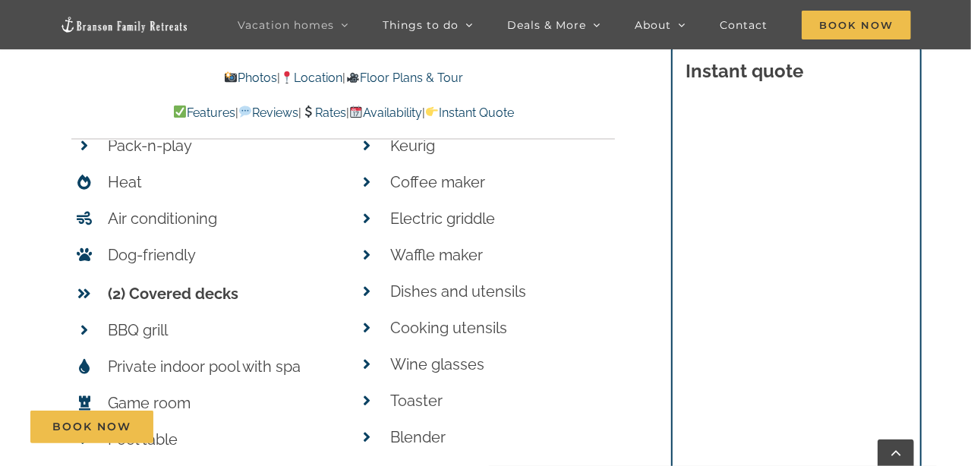
scroll to position [6412, 0]
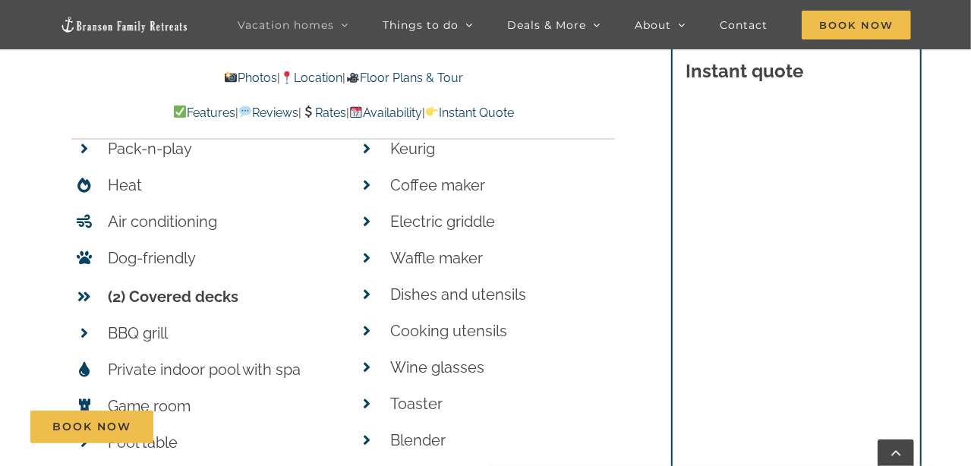
scroll to position [6792, 0]
